Goal: Transaction & Acquisition: Book appointment/travel/reservation

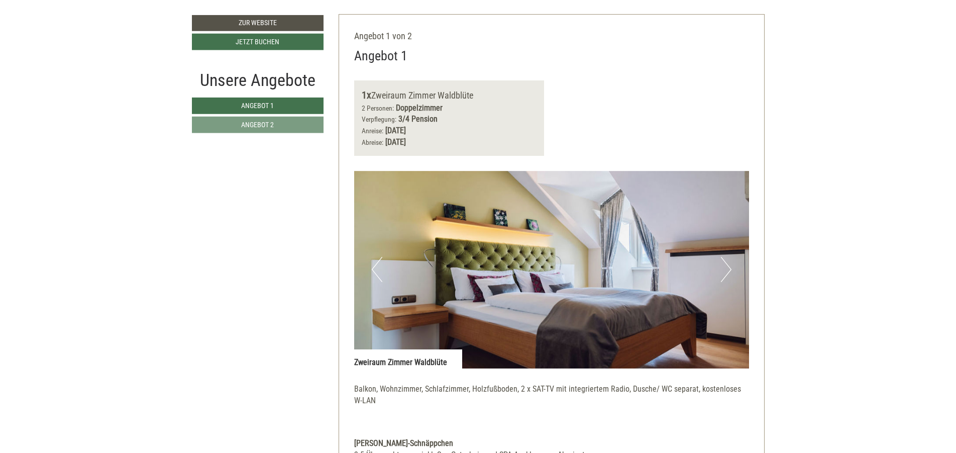
scroll to position [615, 0]
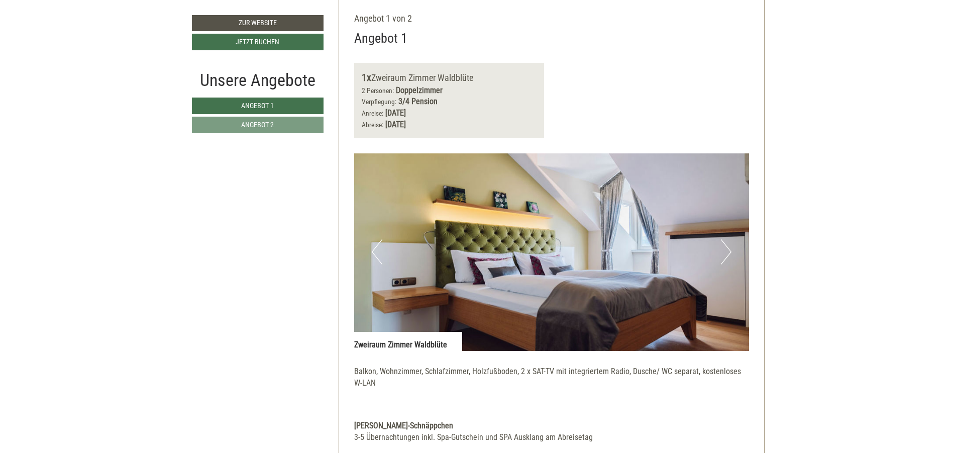
click at [727, 251] on button "Next" at bounding box center [726, 251] width 11 height 25
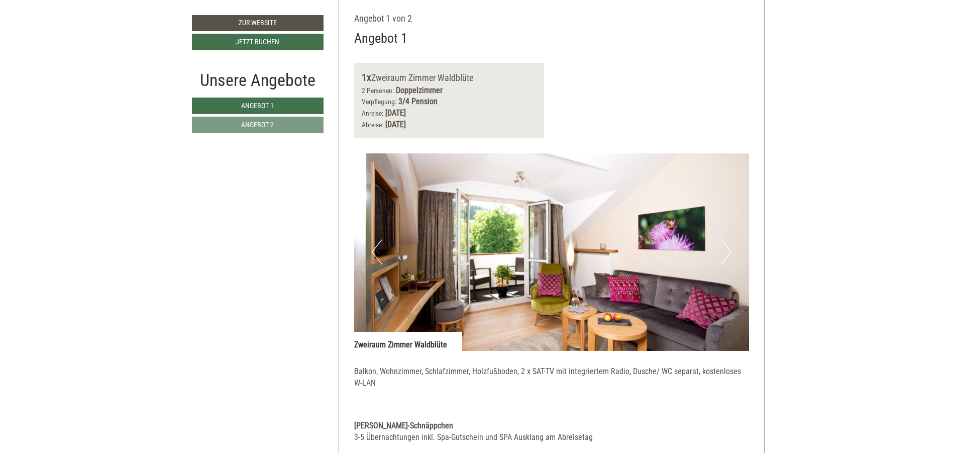
click at [727, 251] on button "Next" at bounding box center [726, 251] width 11 height 25
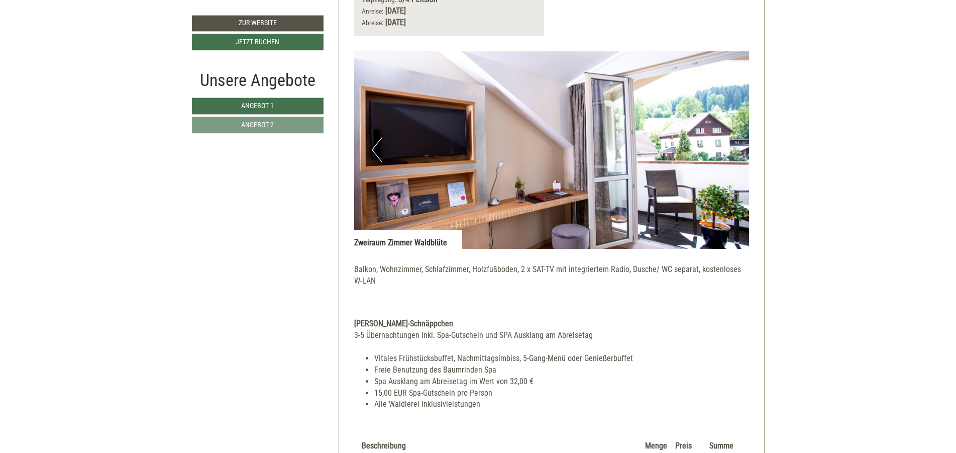
scroll to position [717, 0]
click at [717, 152] on img at bounding box center [551, 149] width 395 height 197
click at [724, 156] on button "Next" at bounding box center [726, 149] width 11 height 25
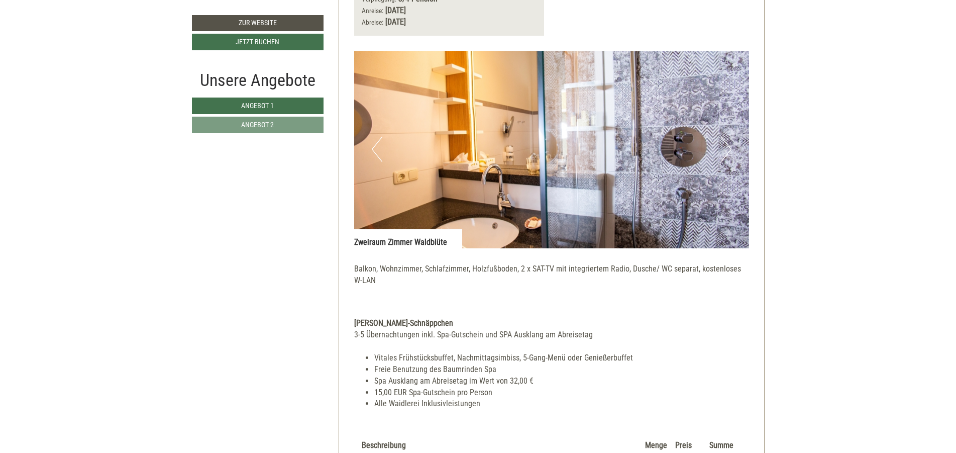
click at [724, 155] on button "Next" at bounding box center [726, 149] width 11 height 25
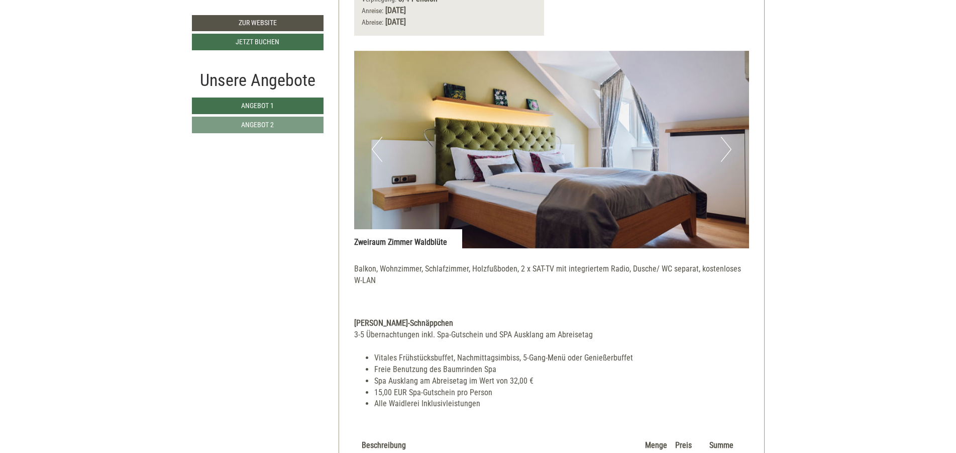
click at [730, 152] on button "Next" at bounding box center [726, 149] width 11 height 25
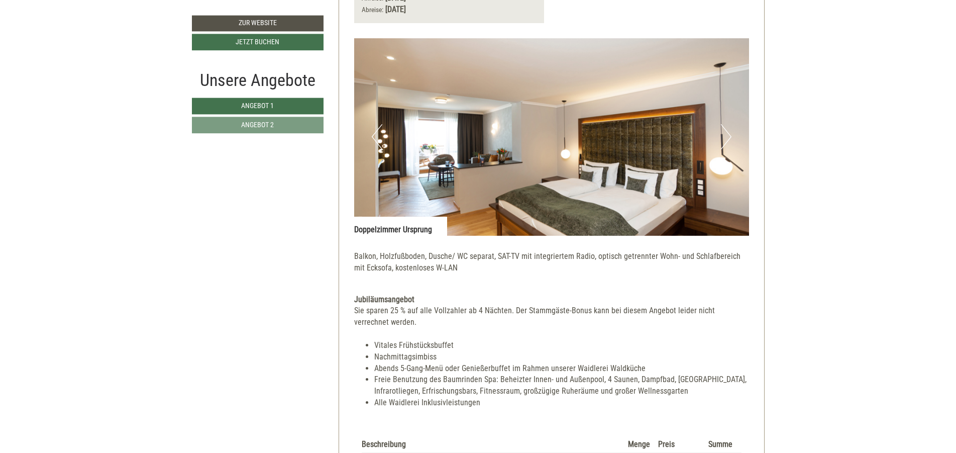
scroll to position [1434, 0]
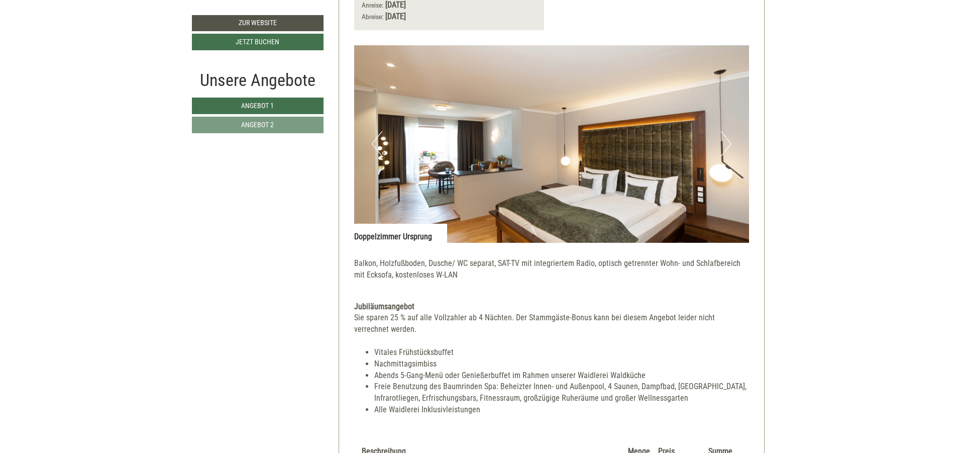
click at [728, 146] on button "Next" at bounding box center [726, 143] width 11 height 25
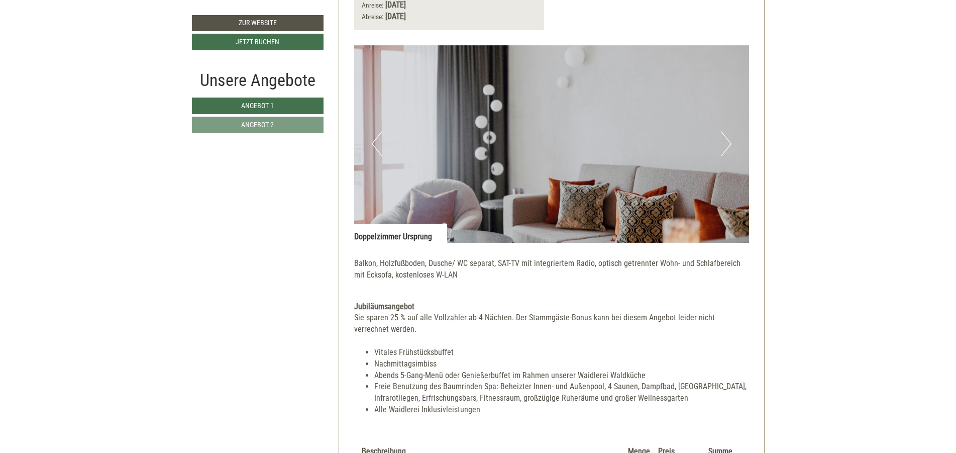
click at [728, 146] on button "Next" at bounding box center [726, 143] width 11 height 25
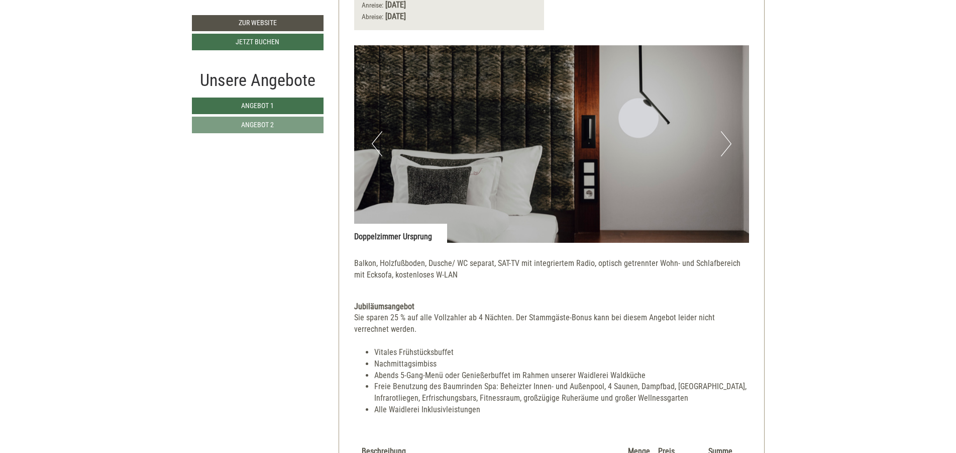
click at [728, 146] on button "Next" at bounding box center [726, 143] width 11 height 25
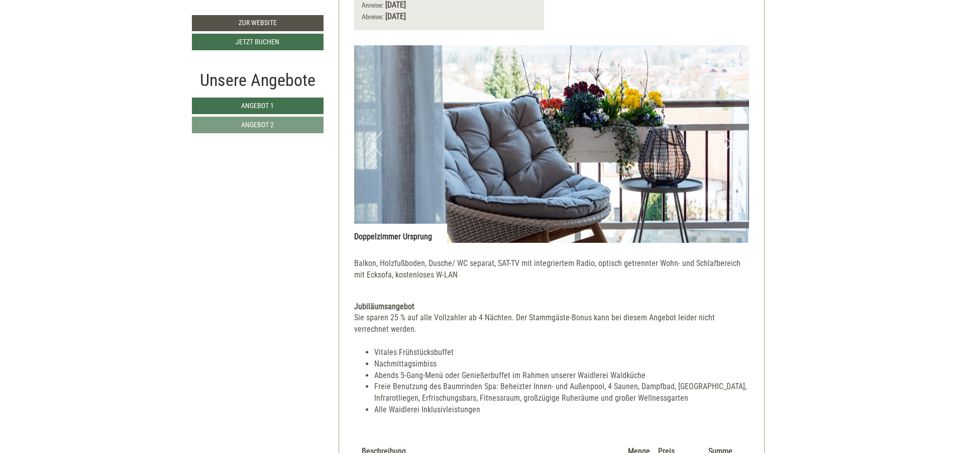
click at [728, 146] on button "Next" at bounding box center [726, 143] width 11 height 25
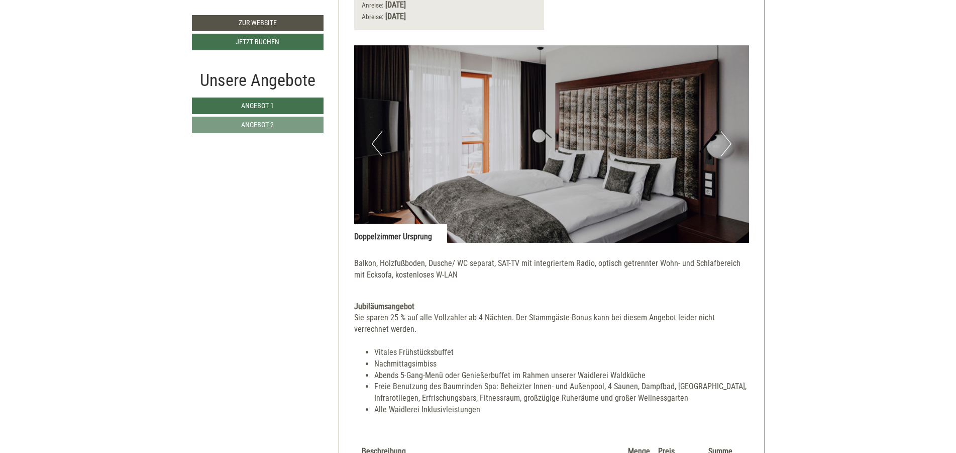
click at [728, 146] on button "Next" at bounding box center [726, 143] width 11 height 25
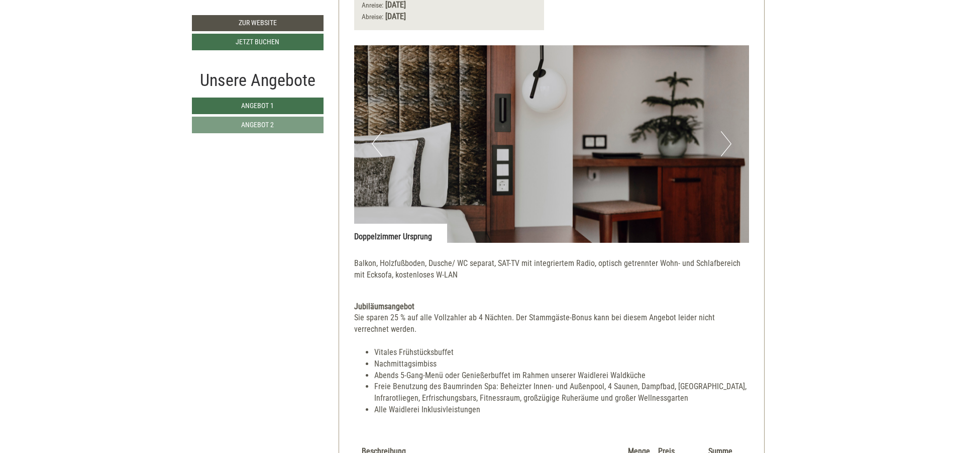
click at [728, 146] on button "Next" at bounding box center [726, 143] width 11 height 25
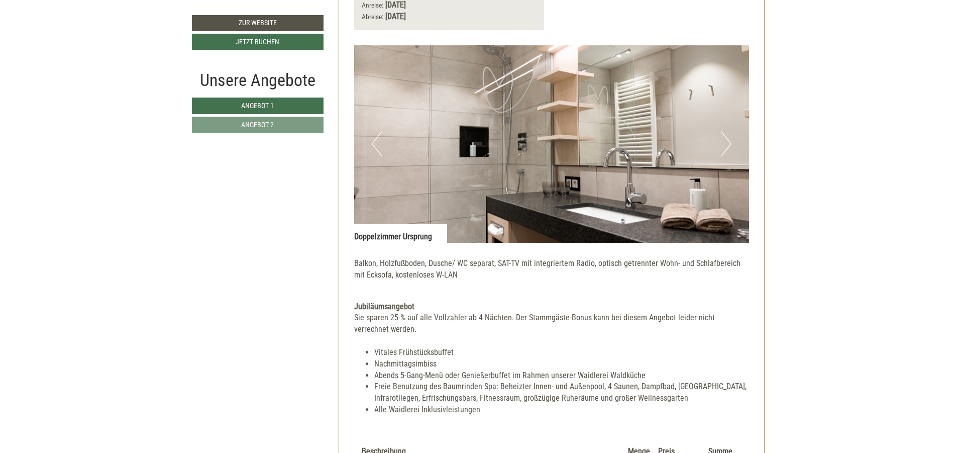
click at [728, 146] on button "Next" at bounding box center [726, 143] width 11 height 25
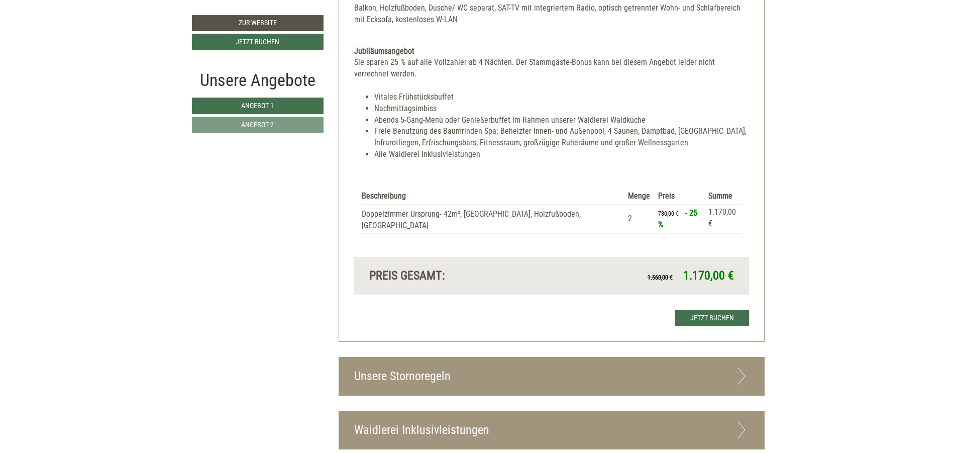
scroll to position [1690, 0]
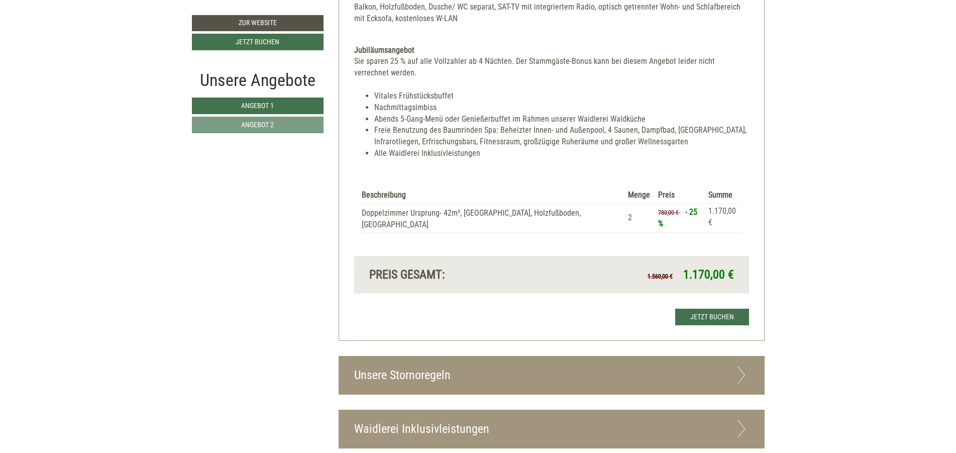
click at [501, 360] on div "Unsere Stornoregeln" at bounding box center [551, 375] width 425 height 38
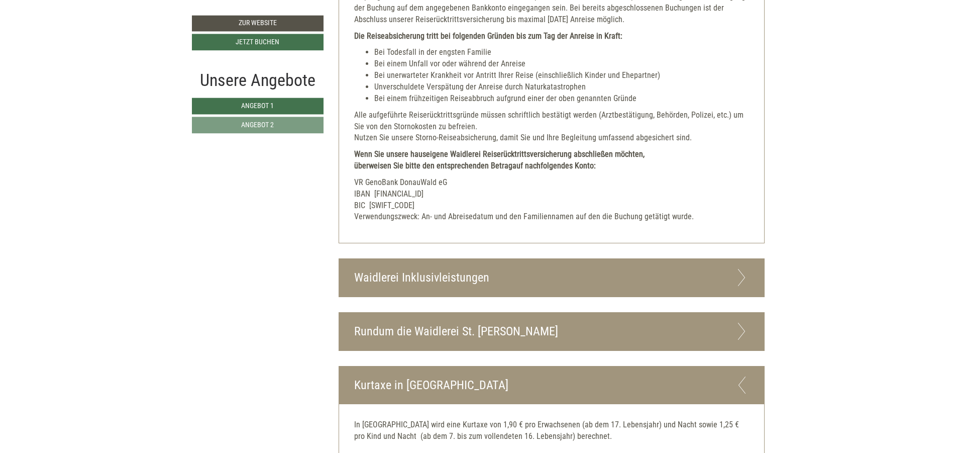
scroll to position [2356, 0]
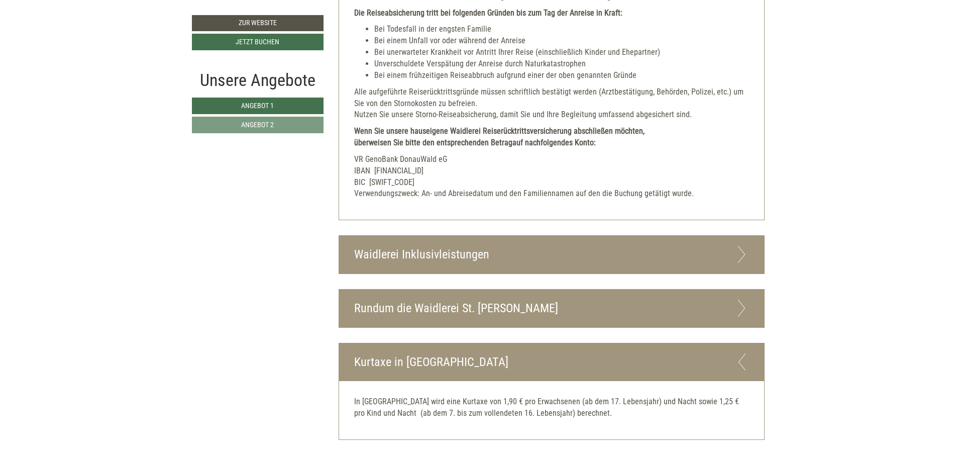
click at [730, 248] on div "Waidlerei Inklusivleistungen" at bounding box center [551, 255] width 425 height 38
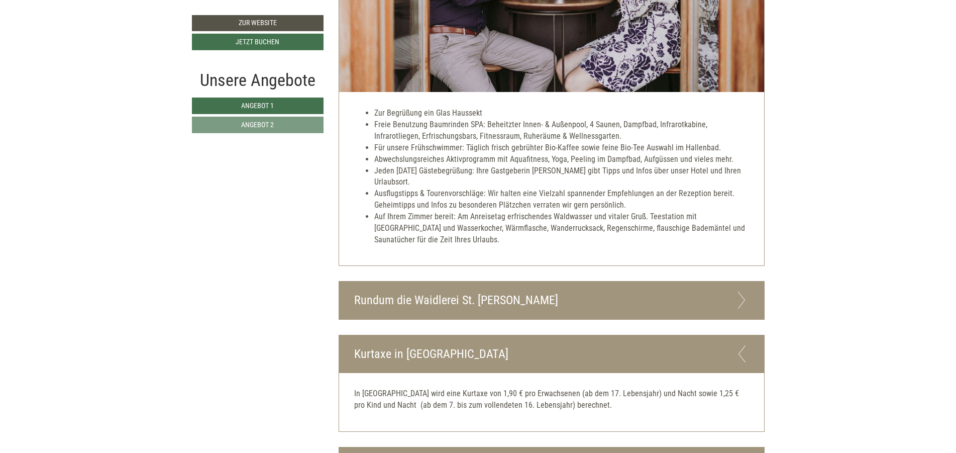
scroll to position [2766, 0]
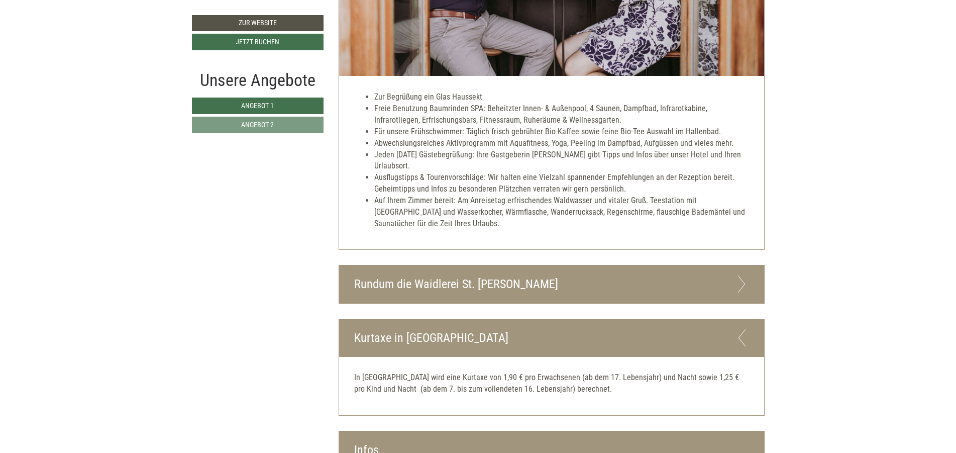
click at [732, 276] on div "Rundum die Waidlerei St. [PERSON_NAME]" at bounding box center [551, 284] width 425 height 38
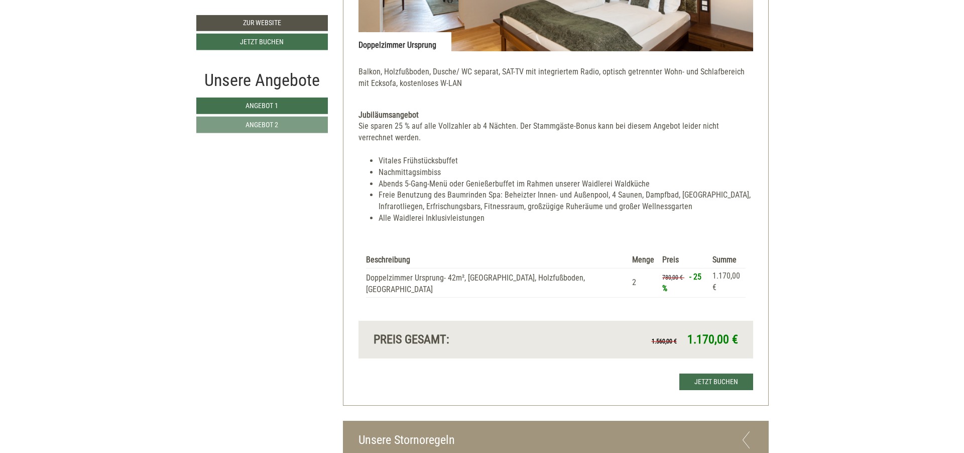
scroll to position [1627, 0]
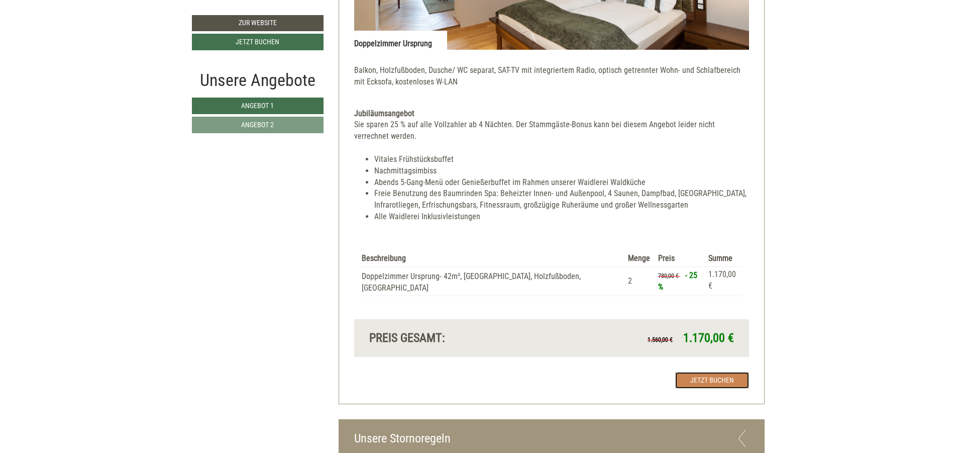
click at [717, 372] on link "Jetzt buchen" at bounding box center [712, 380] width 74 height 17
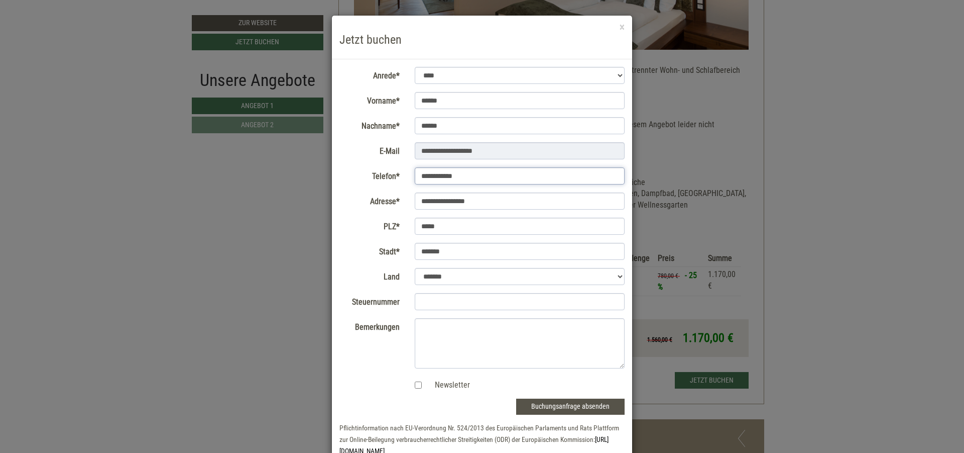
drag, startPoint x: 464, startPoint y: 175, endPoint x: 390, endPoint y: 175, distance: 74.3
click at [390, 175] on div "**********" at bounding box center [482, 176] width 300 height 18
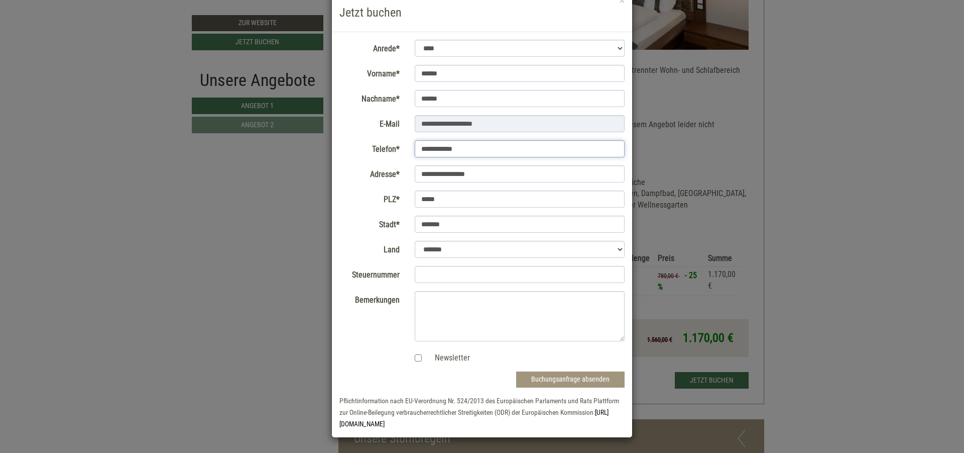
type input "**********"
click at [571, 378] on button "Buchungsanfrage absenden" at bounding box center [570, 379] width 108 height 16
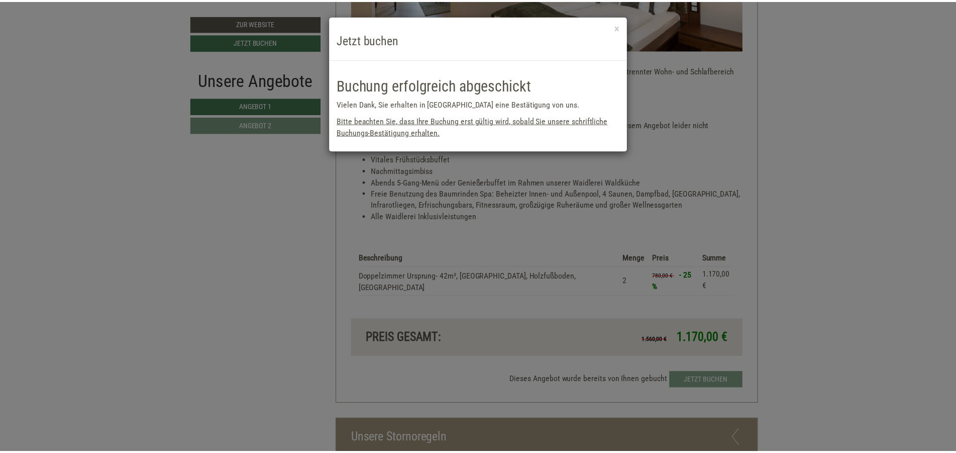
scroll to position [0, 0]
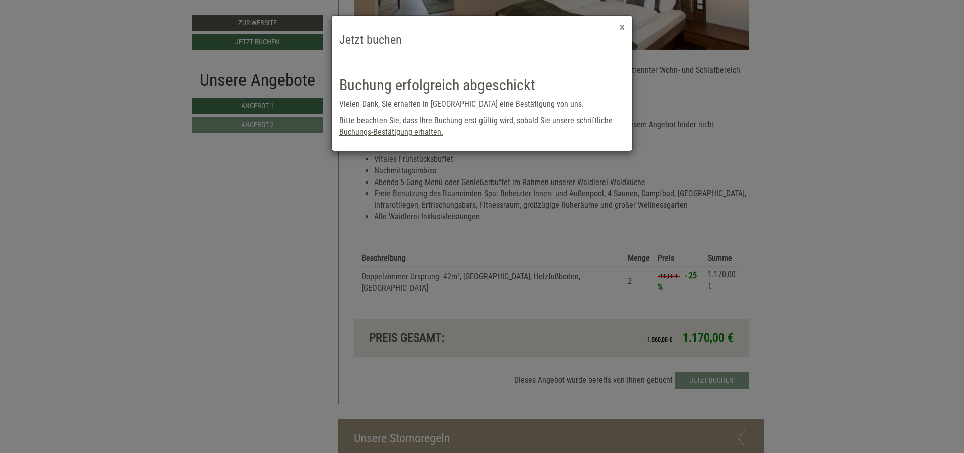
click at [622, 27] on button "×" at bounding box center [622, 27] width 5 height 11
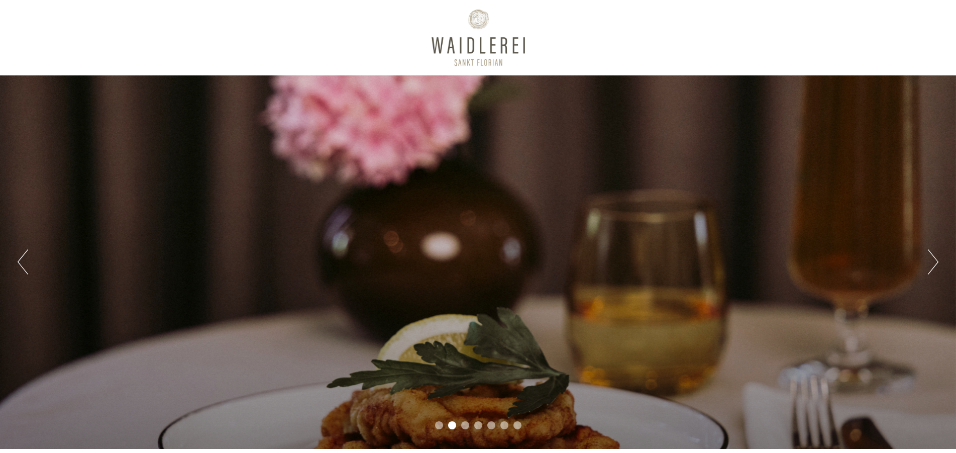
click at [936, 260] on button "Next" at bounding box center [933, 261] width 11 height 25
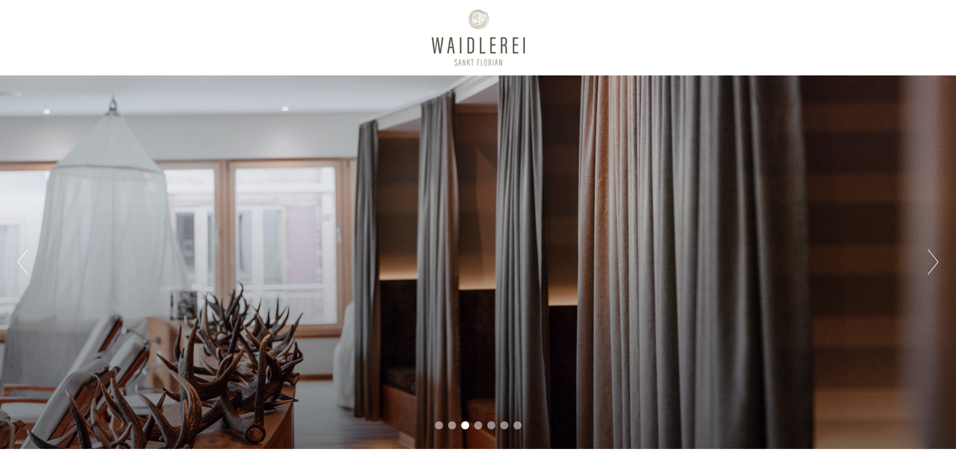
click at [936, 260] on button "Next" at bounding box center [933, 261] width 11 height 25
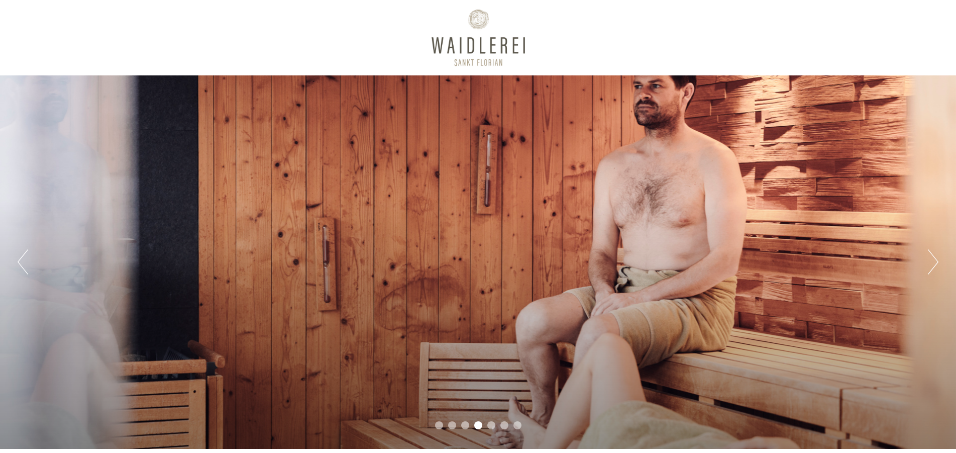
click at [936, 260] on button "Next" at bounding box center [933, 261] width 11 height 25
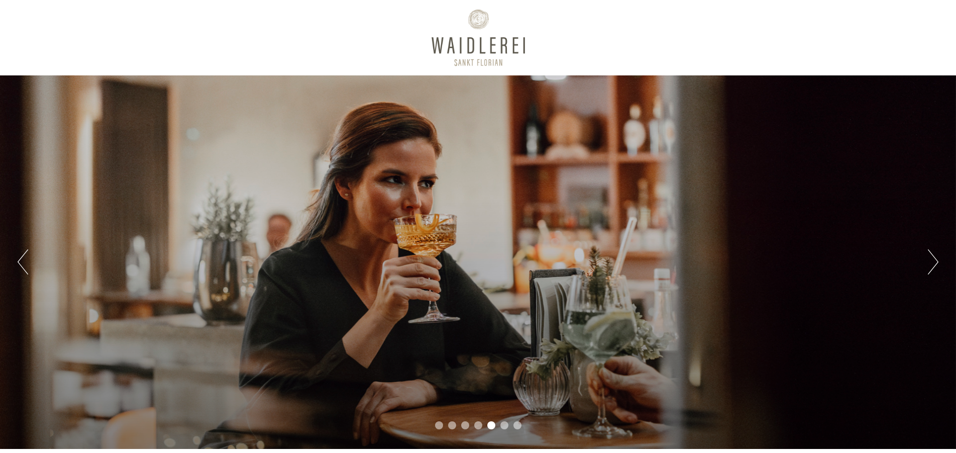
click at [936, 260] on button "Next" at bounding box center [933, 261] width 11 height 25
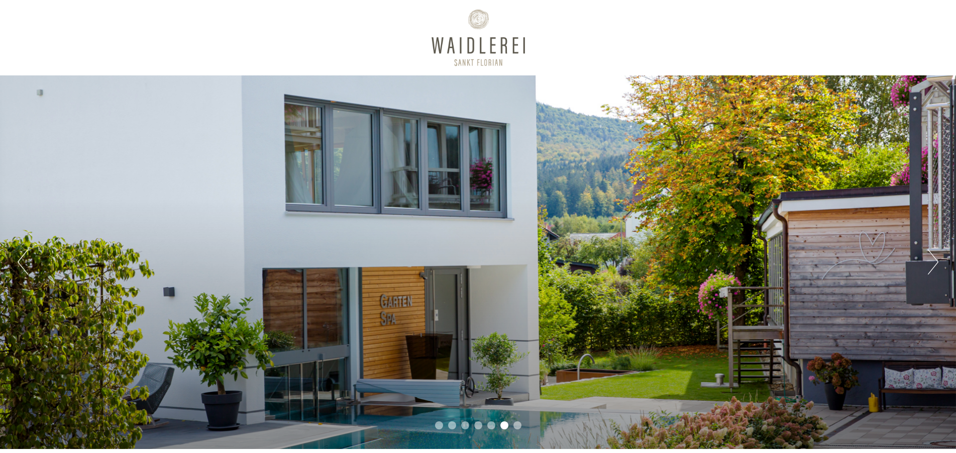
click at [936, 260] on button "Next" at bounding box center [933, 261] width 11 height 25
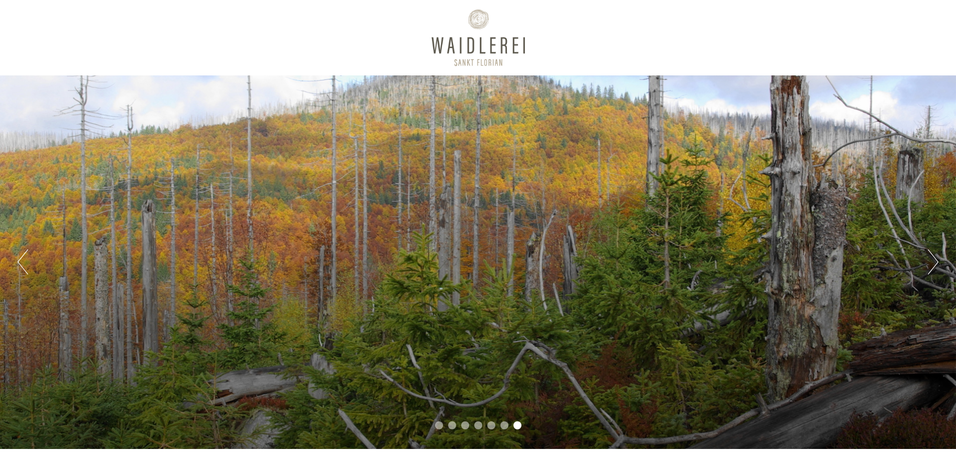
click at [936, 260] on button "Next" at bounding box center [933, 261] width 11 height 25
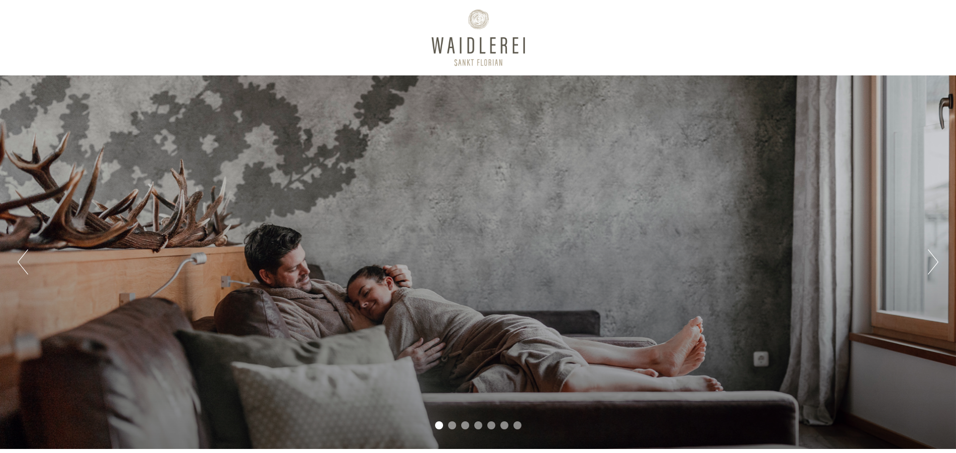
click at [936, 260] on button "Next" at bounding box center [933, 261] width 11 height 25
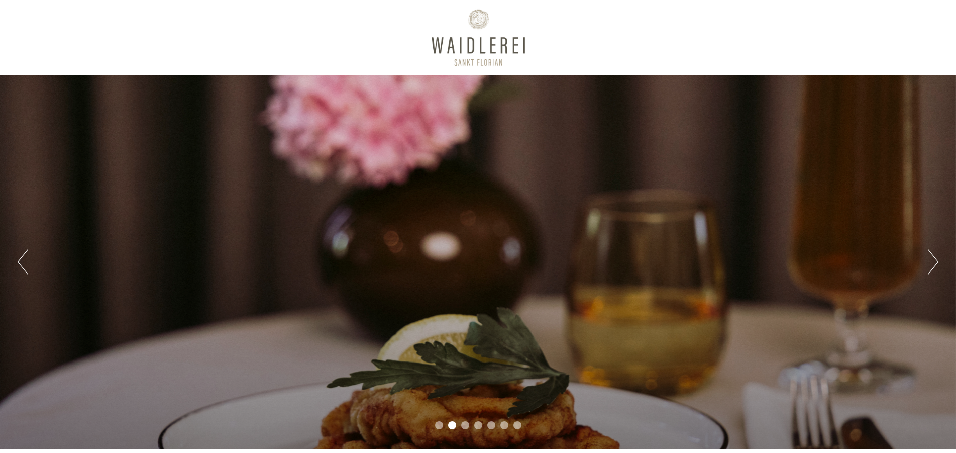
click at [936, 260] on button "Next" at bounding box center [933, 261] width 11 height 25
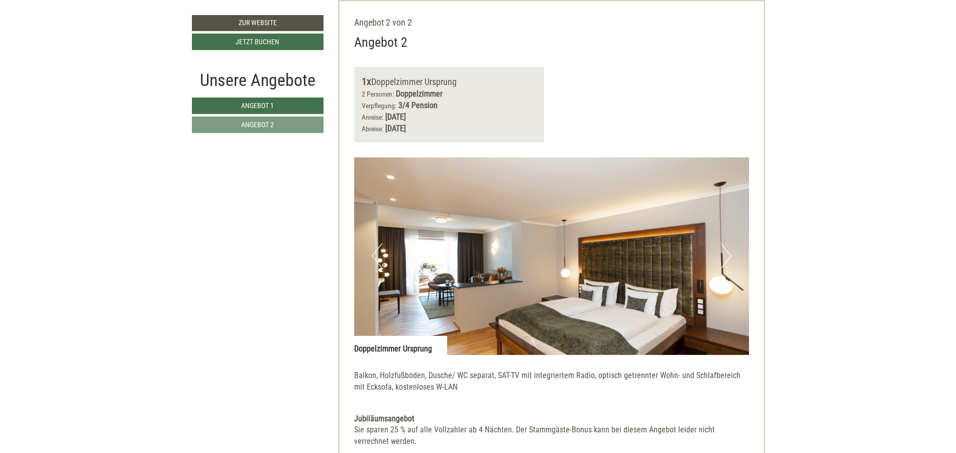
scroll to position [1332, 0]
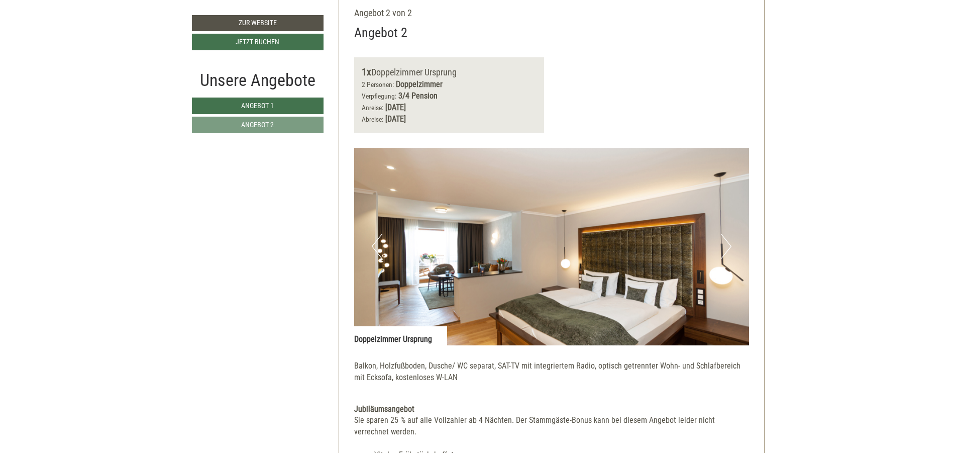
click at [727, 248] on button "Next" at bounding box center [726, 246] width 11 height 25
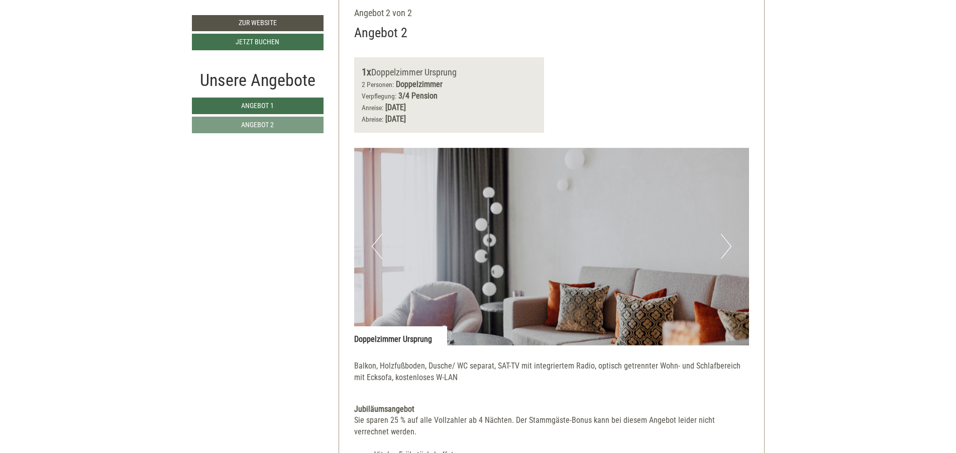
click at [727, 248] on button "Next" at bounding box center [726, 246] width 11 height 25
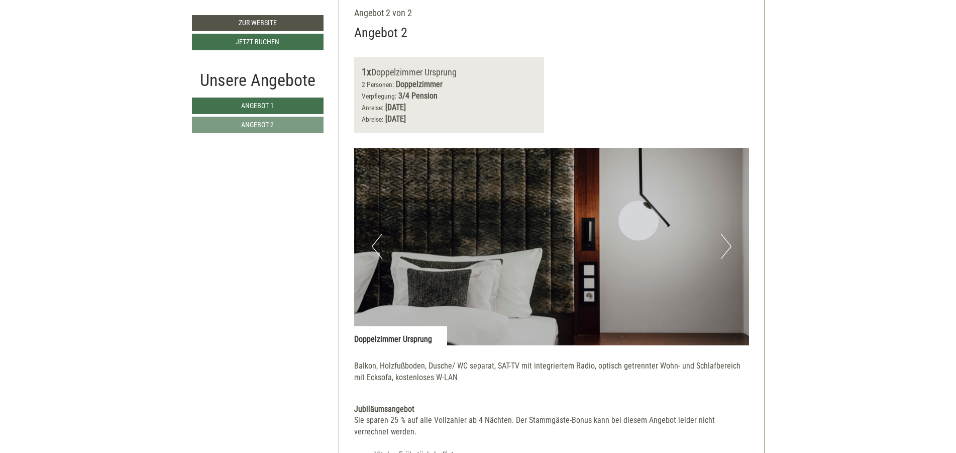
click at [727, 248] on button "Next" at bounding box center [726, 246] width 11 height 25
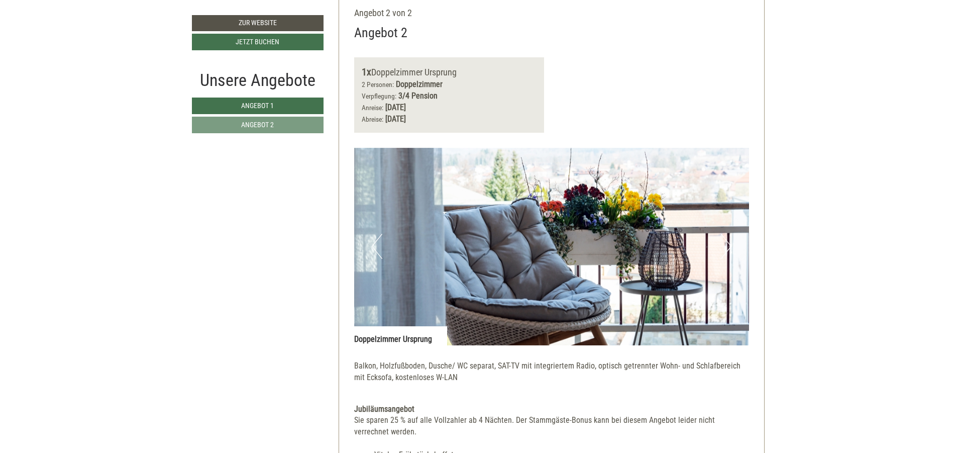
click at [727, 248] on button "Next" at bounding box center [726, 246] width 11 height 25
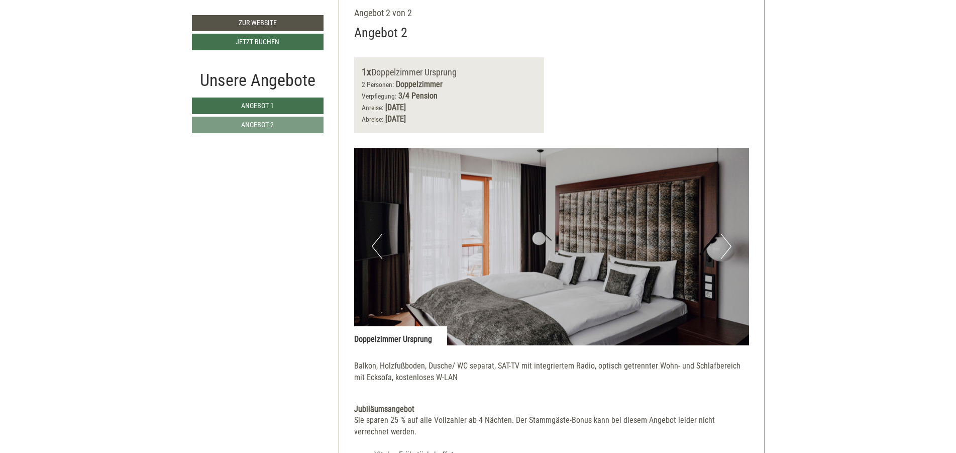
click at [727, 248] on button "Next" at bounding box center [726, 246] width 11 height 25
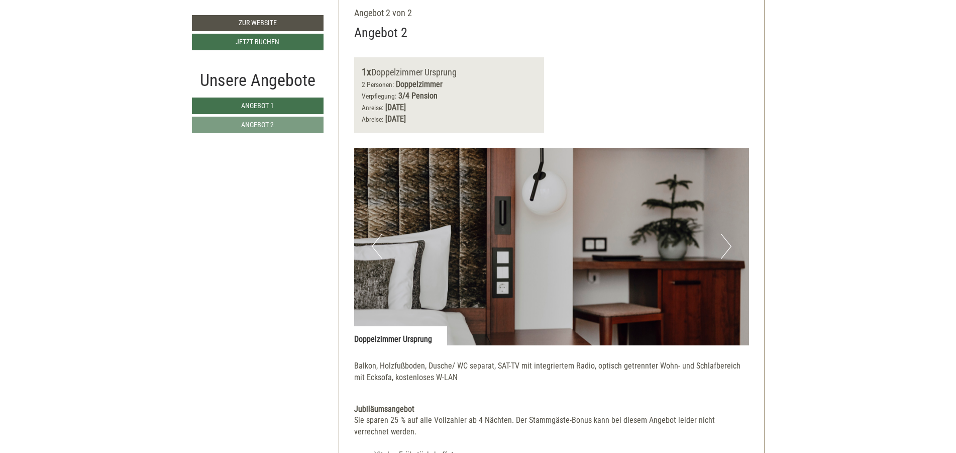
click at [727, 248] on button "Next" at bounding box center [726, 246] width 11 height 25
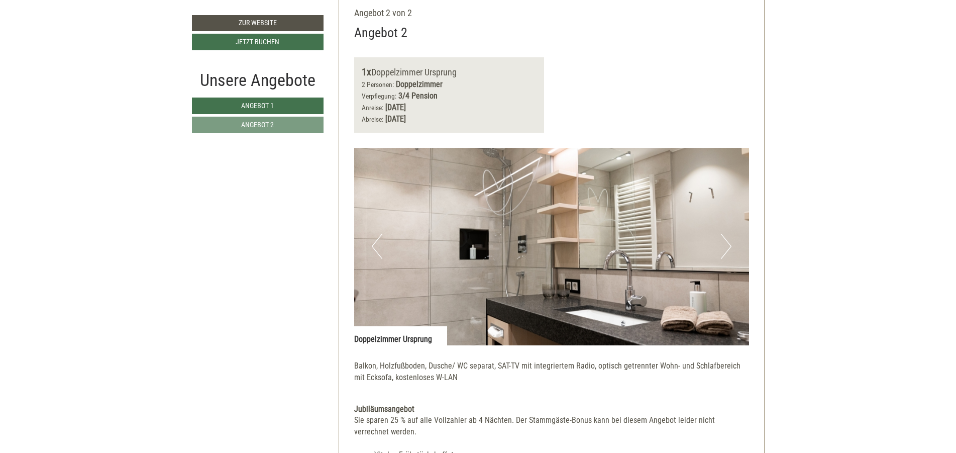
click at [727, 248] on button "Next" at bounding box center [726, 246] width 11 height 25
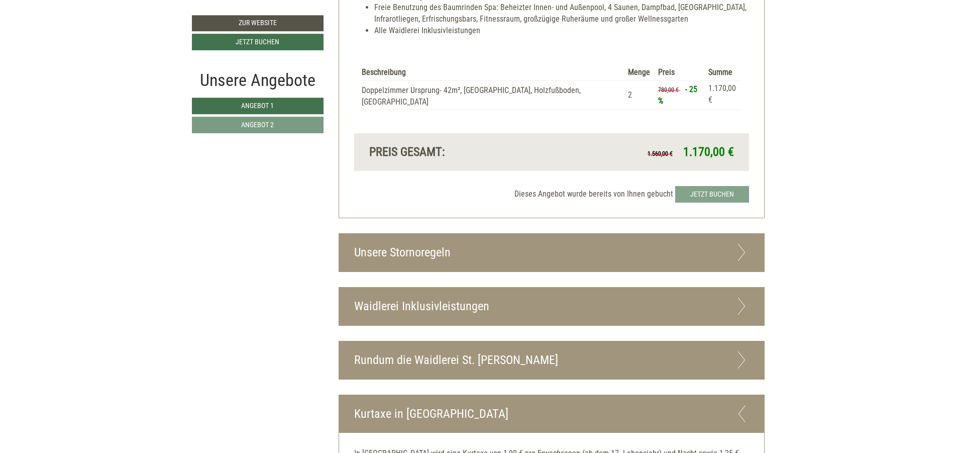
scroll to position [1844, 0]
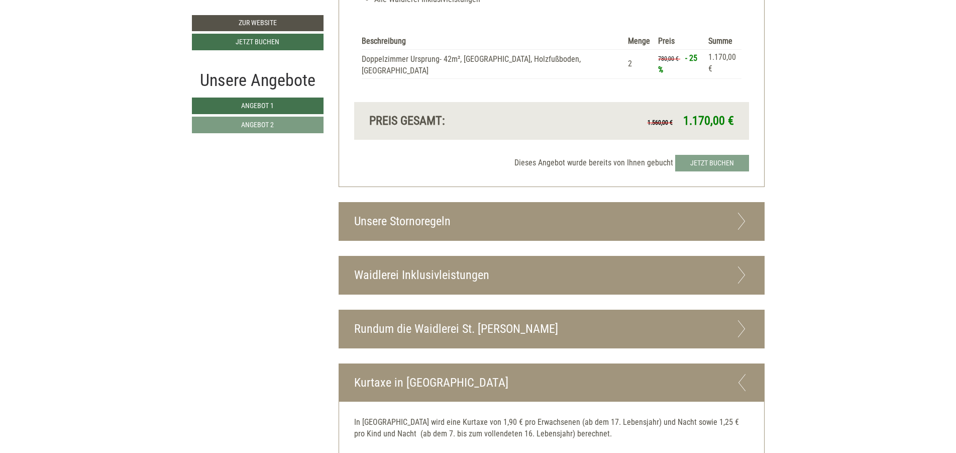
click at [739, 266] on icon at bounding box center [741, 274] width 15 height 17
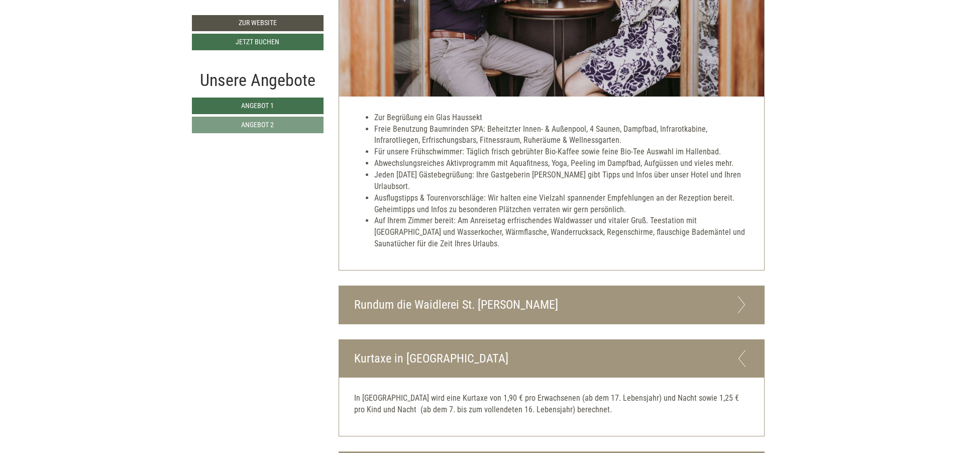
scroll to position [2305, 0]
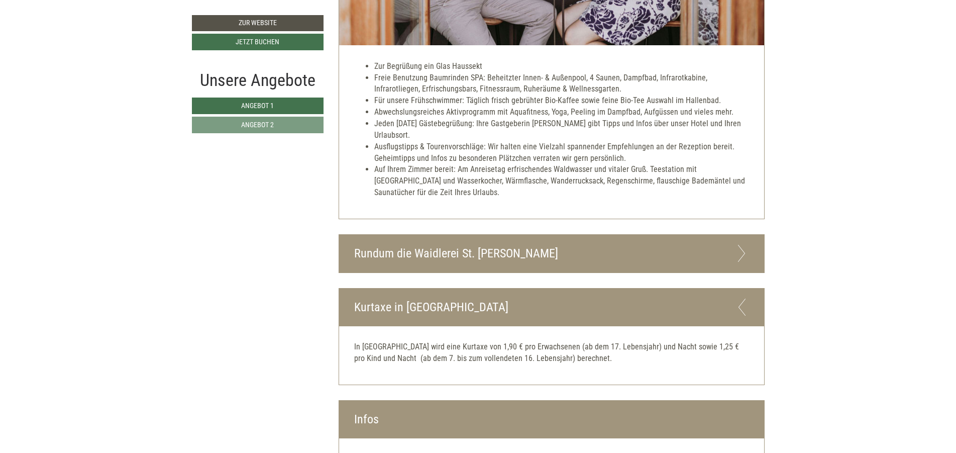
click at [742, 245] on icon at bounding box center [741, 253] width 15 height 17
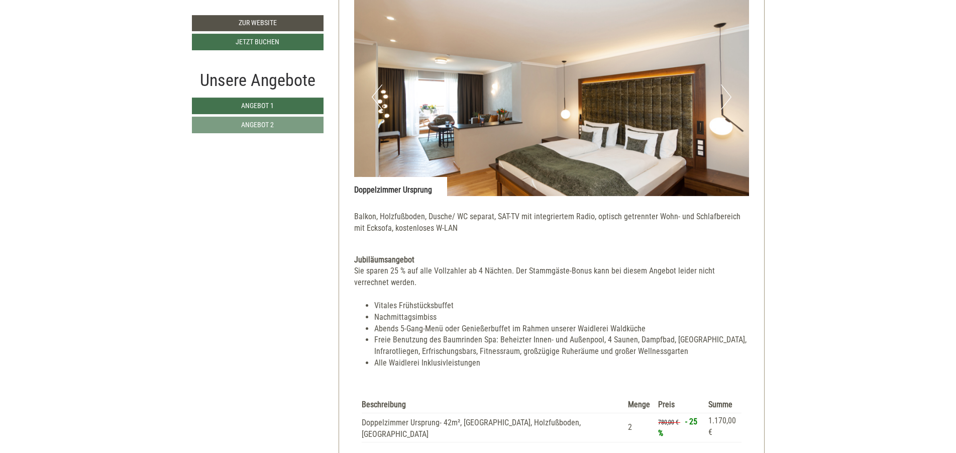
scroll to position [1336, 0]
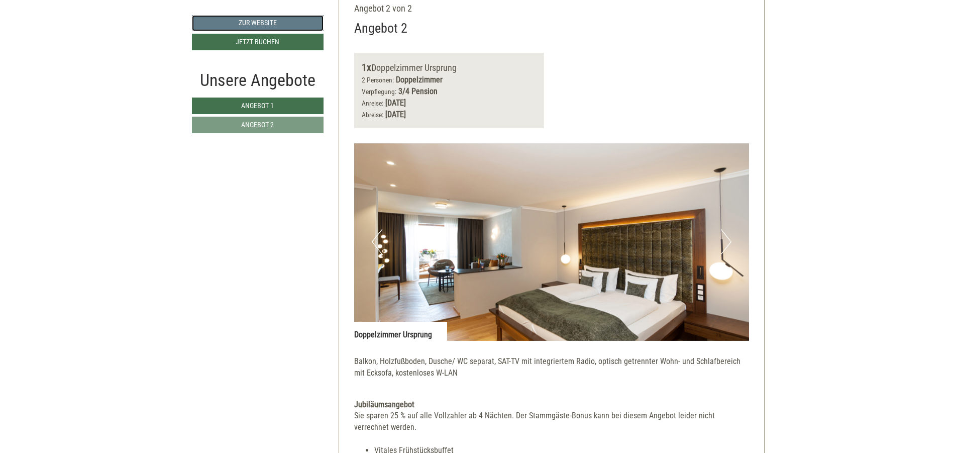
click at [260, 22] on link "Zur Website" at bounding box center [258, 23] width 132 height 16
